Goal: Information Seeking & Learning: Learn about a topic

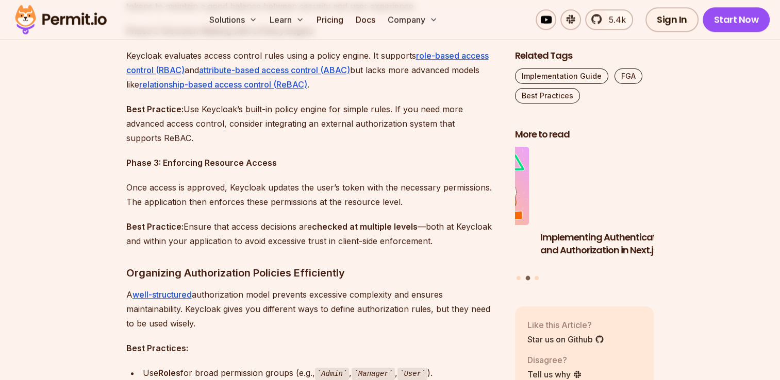
scroll to position [1082, 0]
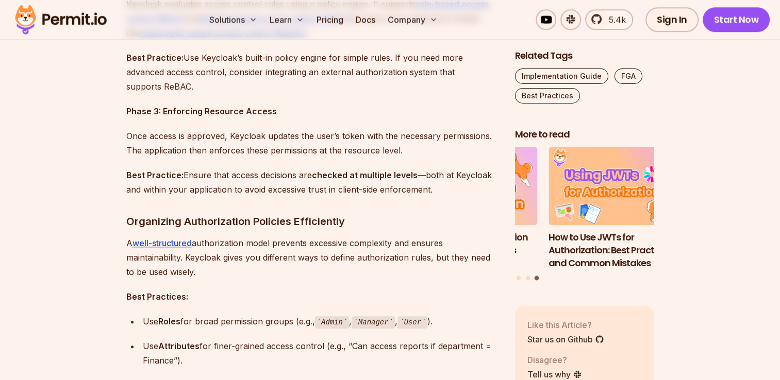
click at [169, 110] on strong "Phase 3: Enforcing Resource Access" at bounding box center [201, 111] width 150 height 10
drag, startPoint x: 169, startPoint y: 110, endPoint x: 250, endPoint y: 111, distance: 80.9
click at [250, 111] on strong "Phase 3: Enforcing Resource Access" at bounding box center [201, 111] width 150 height 10
click at [243, 91] on div at bounding box center [243, 91] width 0 height 0
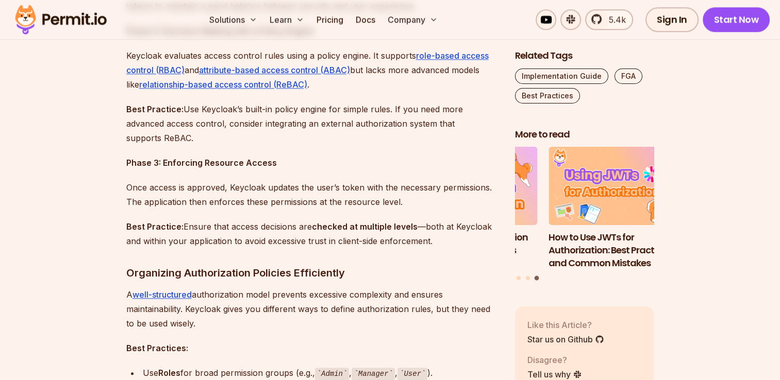
click at [192, 108] on p "Best Practice: Use Keycloak’s built-in policy engine for simple rules. If you n…" at bounding box center [312, 123] width 372 height 43
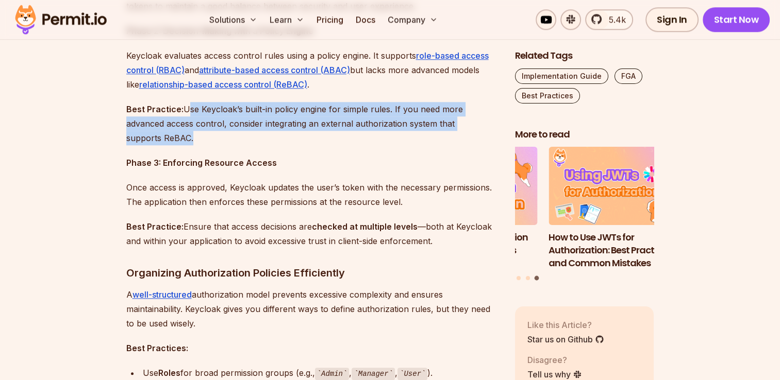
drag, startPoint x: 192, startPoint y: 108, endPoint x: 211, endPoint y: 137, distance: 34.6
click at [211, 137] on p "Best Practice: Use Keycloak’s built-in policy engine for simple rules. If you n…" at bounding box center [312, 123] width 372 height 43
click at [204, 143] on div at bounding box center [204, 143] width 0 height 0
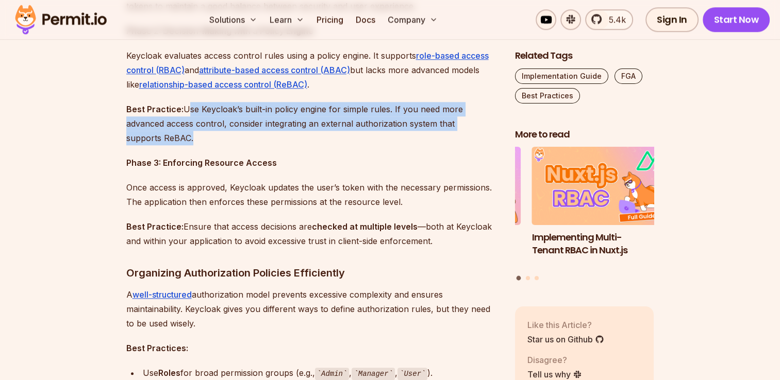
click at [227, 126] on p "Best Practice: Use Keycloak’s built-in policy engine for simple rules. If you n…" at bounding box center [312, 123] width 372 height 43
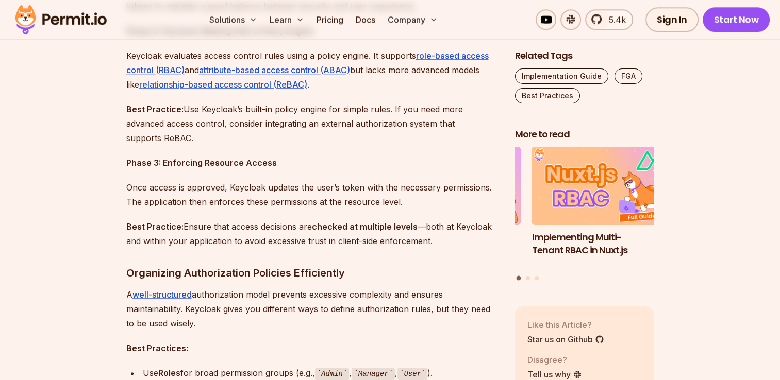
click at [129, 184] on p "Once access is approved, Keycloak updates the user’s token with the necessary p…" at bounding box center [312, 194] width 372 height 29
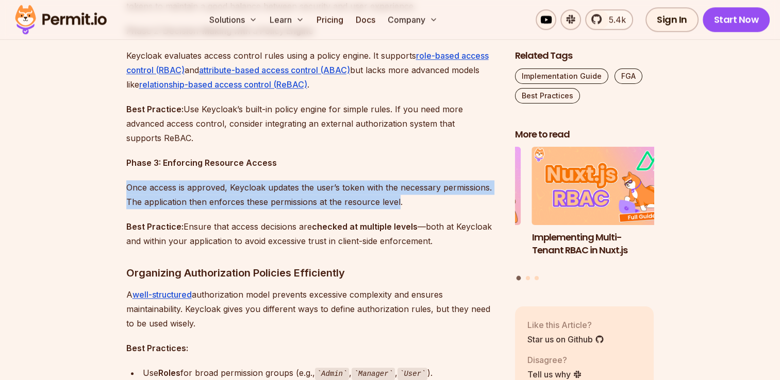
drag, startPoint x: 129, startPoint y: 184, endPoint x: 395, endPoint y: 197, distance: 266.7
click at [395, 197] on p "Once access is approved, Keycloak updates the user’s token with the necessary p…" at bounding box center [312, 194] width 372 height 29
click at [389, 207] on div at bounding box center [389, 207] width 0 height 0
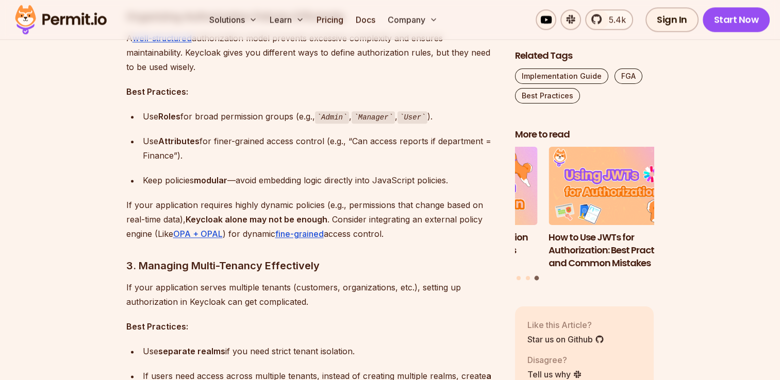
scroll to position [1288, 0]
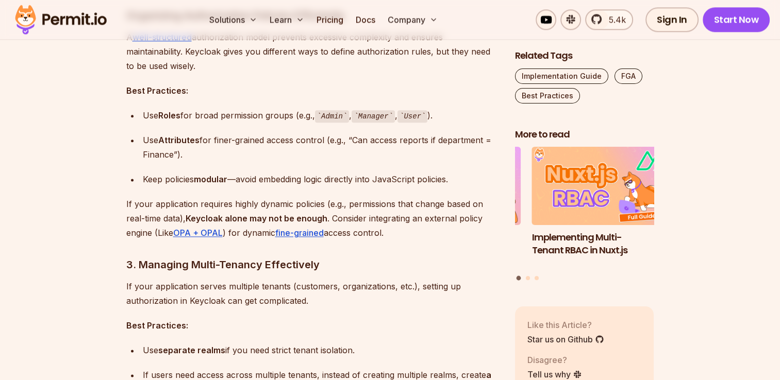
click at [249, 116] on div "Use Roles for broad permission groups (e.g., Admin , Manager , User )." at bounding box center [321, 115] width 356 height 15
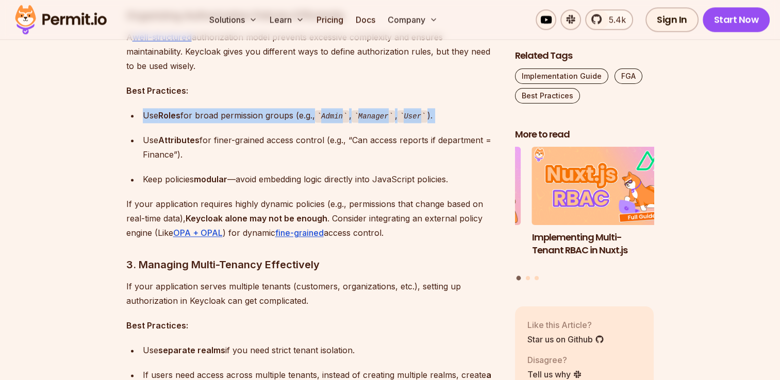
click at [249, 116] on div "Use Roles for broad permission groups (e.g., Admin , Manager , User )." at bounding box center [321, 115] width 356 height 15
click at [243, 122] on div at bounding box center [243, 122] width 0 height 0
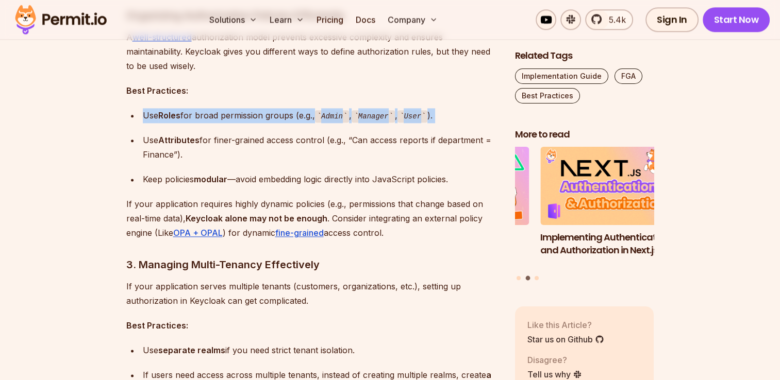
click at [269, 117] on div "Use Roles for broad permission groups (e.g., Admin , Manager , User )." at bounding box center [321, 115] width 356 height 15
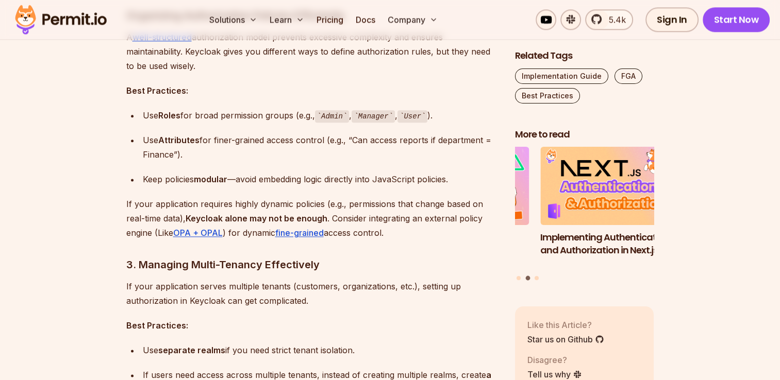
click at [232, 135] on div "Use Attributes for finer-grained access control (e.g., “Can access reports if d…" at bounding box center [321, 147] width 356 height 29
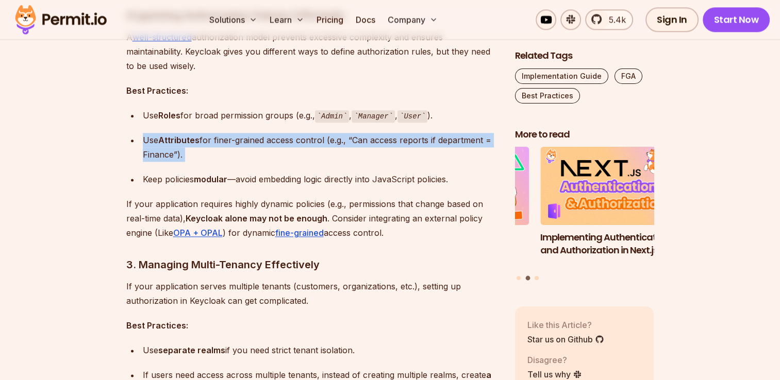
click at [232, 135] on div "Use Attributes for finer-grained access control (e.g., “Can access reports if d…" at bounding box center [321, 147] width 356 height 29
click at [226, 120] on div at bounding box center [226, 120] width 0 height 0
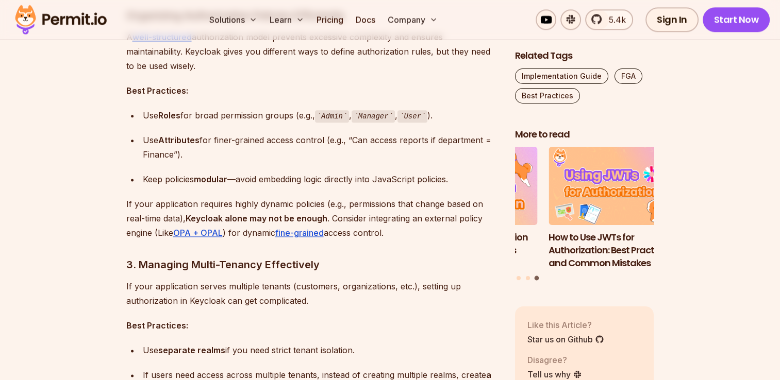
click at [233, 126] on ul "Use Roles for broad permission groups (e.g., Admin , Manager , User ). Use Attr…" at bounding box center [312, 147] width 372 height 79
click at [220, 179] on strong "modular" at bounding box center [210, 179] width 33 height 10
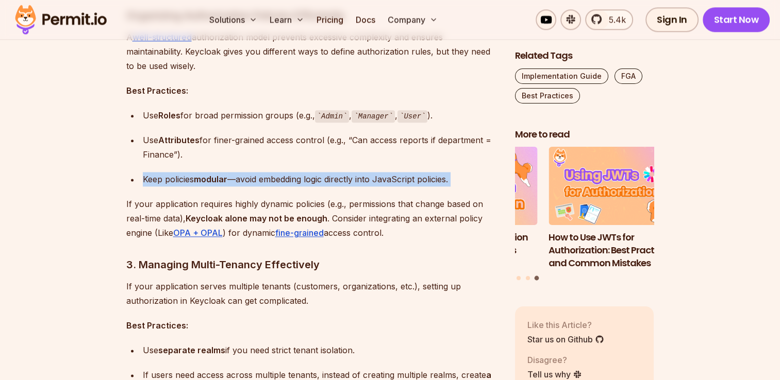
click at [220, 179] on strong "modular" at bounding box center [210, 179] width 33 height 10
click at [213, 184] on div at bounding box center [213, 184] width 0 height 0
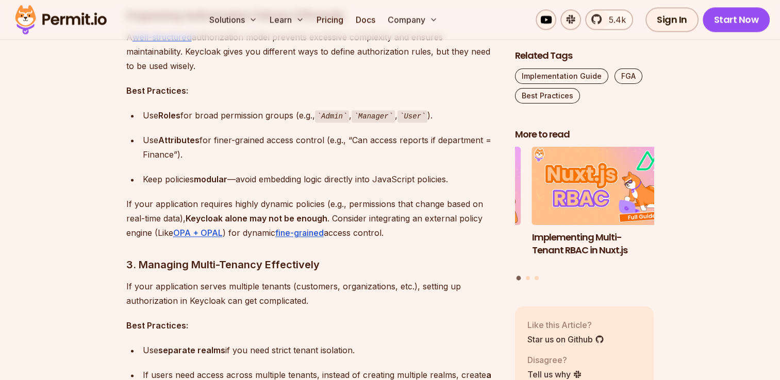
click at [233, 158] on div "Use Attributes for finer-grained access control (e.g., “Can access reports if d…" at bounding box center [321, 147] width 356 height 29
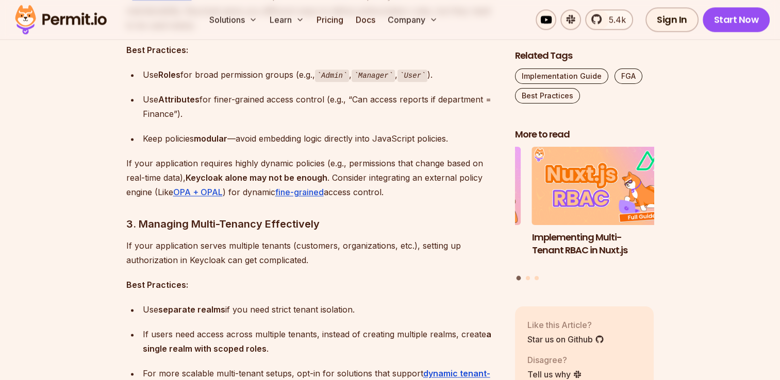
scroll to position [1391, 0]
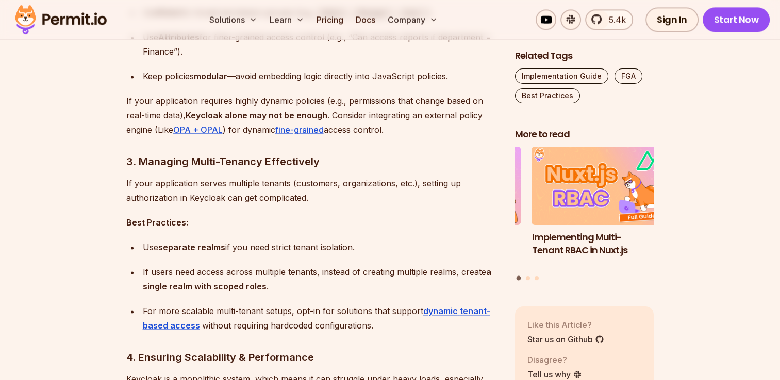
click at [171, 102] on p "If your application requires highly dynamic policies (e.g., permissions that ch…" at bounding box center [312, 115] width 372 height 43
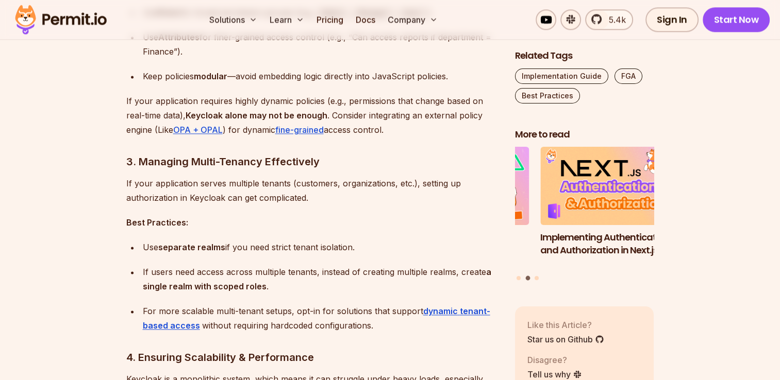
click at [202, 110] on strong "Keycloak alone may not be enough" at bounding box center [256, 115] width 142 height 10
drag, startPoint x: 202, startPoint y: 110, endPoint x: 315, endPoint y: 112, distance: 113.4
click at [315, 112] on strong "Keycloak alone may not be enough" at bounding box center [256, 115] width 142 height 10
click at [309, 95] on div at bounding box center [309, 95] width 0 height 0
click at [360, 110] on p "If your application requires highly dynamic policies (e.g., permissions that ch…" at bounding box center [312, 115] width 372 height 43
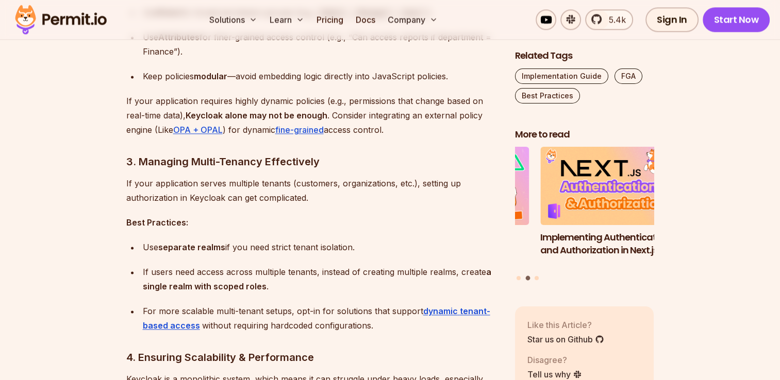
click at [335, 113] on p "If your application requires highly dynamic policies (e.g., permissions that ch…" at bounding box center [312, 115] width 372 height 43
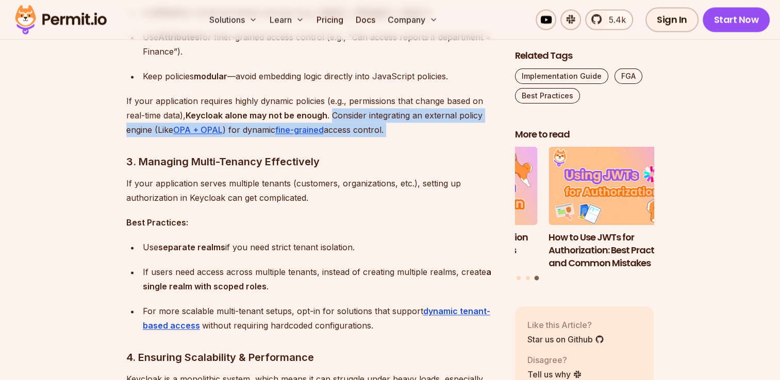
drag, startPoint x: 335, startPoint y: 113, endPoint x: 407, endPoint y: 123, distance: 71.7
click at [410, 123] on p "If your application requires highly dynamic policies (e.g., permissions that ch…" at bounding box center [312, 115] width 372 height 43
click at [403, 135] on div at bounding box center [403, 135] width 0 height 0
click at [402, 118] on p "If your application requires highly dynamic policies (e.g., permissions that ch…" at bounding box center [312, 115] width 372 height 43
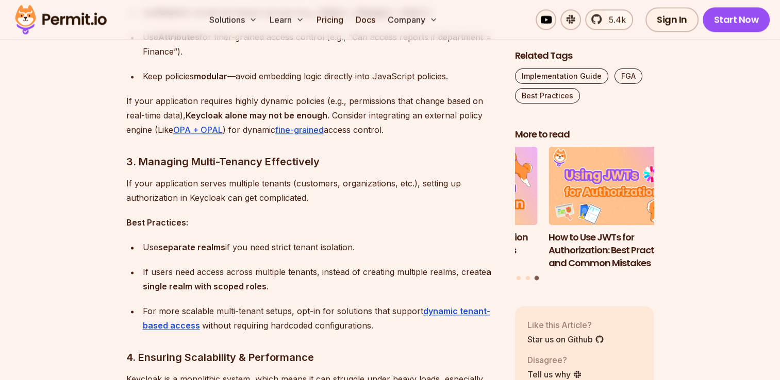
click at [335, 111] on p "If your application requires highly dynamic policies (e.g., permissions that ch…" at bounding box center [312, 115] width 372 height 43
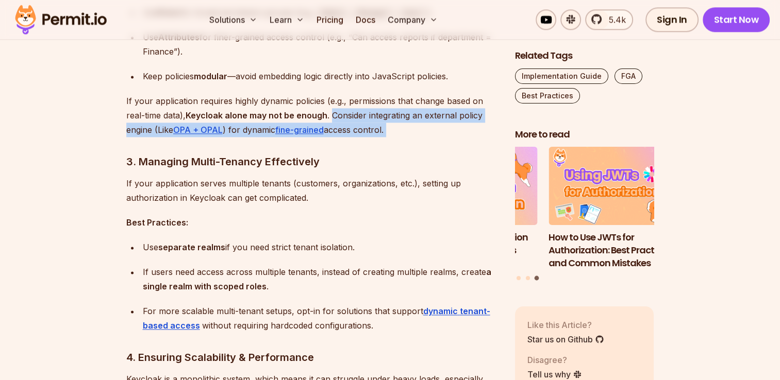
drag, startPoint x: 335, startPoint y: 111, endPoint x: 414, endPoint y: 131, distance: 80.9
click at [414, 131] on p "If your application requires highly dynamic policies (e.g., permissions that ch…" at bounding box center [312, 115] width 372 height 43
click at [407, 135] on div at bounding box center [407, 135] width 0 height 0
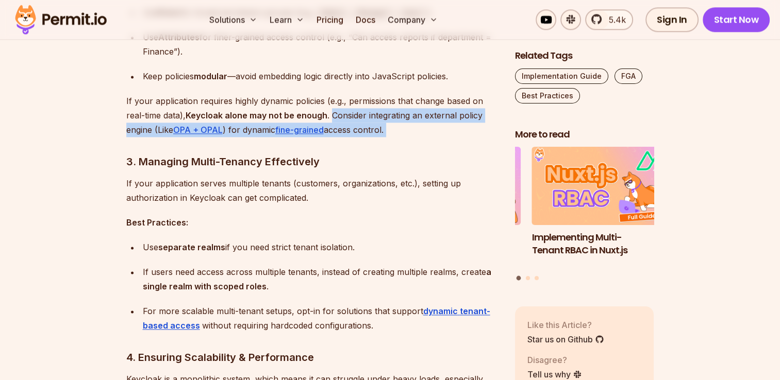
click at [363, 130] on p "If your application requires highly dynamic policies (e.g., permissions that ch…" at bounding box center [312, 115] width 372 height 43
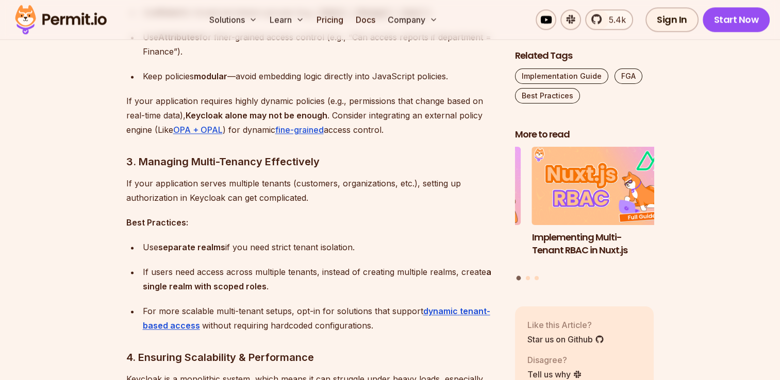
click at [341, 116] on p "If your application requires highly dynamic policies (e.g., permissions that ch…" at bounding box center [312, 115] width 372 height 43
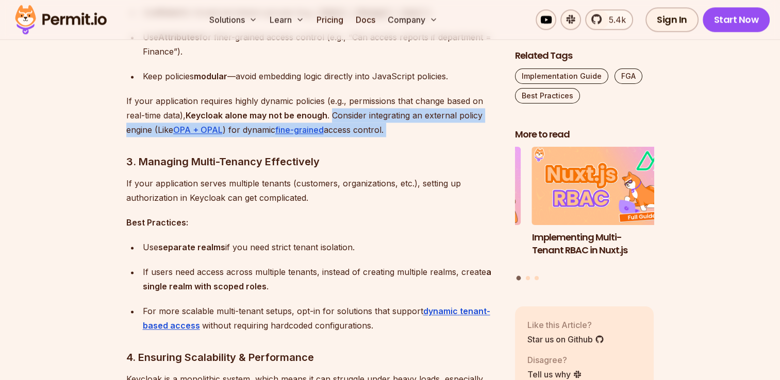
drag, startPoint x: 341, startPoint y: 116, endPoint x: 400, endPoint y: 134, distance: 61.9
click at [400, 134] on p "If your application requires highly dynamic policies (e.g., permissions that ch…" at bounding box center [312, 115] width 372 height 43
click at [393, 135] on div at bounding box center [393, 135] width 0 height 0
click at [347, 119] on p "If your application requires highly dynamic policies (e.g., permissions that ch…" at bounding box center [312, 115] width 372 height 43
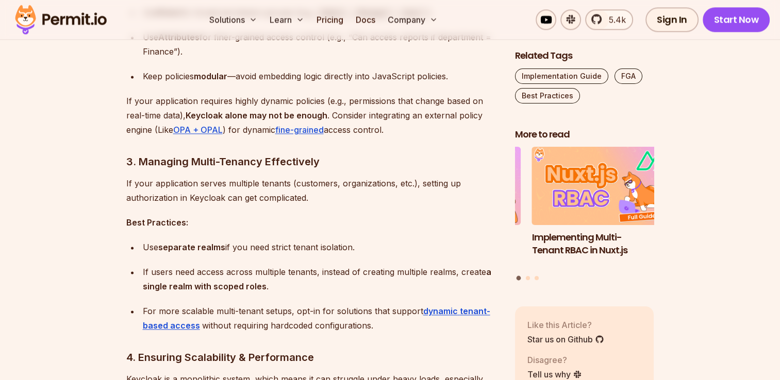
click at [338, 119] on p "If your application requires highly dynamic policies (e.g., permissions that ch…" at bounding box center [312, 115] width 372 height 43
drag, startPoint x: 338, startPoint y: 119, endPoint x: 386, endPoint y: 132, distance: 50.4
click at [386, 132] on p "If your application requires highly dynamic policies (e.g., permissions that ch…" at bounding box center [312, 115] width 372 height 43
click at [337, 110] on p "If your application requires highly dynamic policies (e.g., permissions that ch…" at bounding box center [312, 115] width 372 height 43
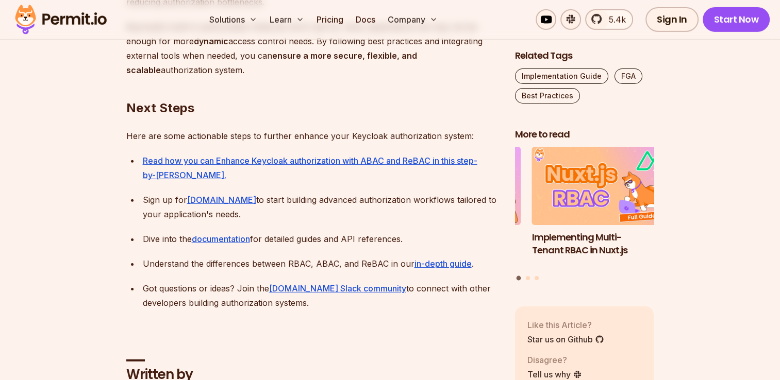
scroll to position [3504, 0]
